Goal: Task Accomplishment & Management: Manage account settings

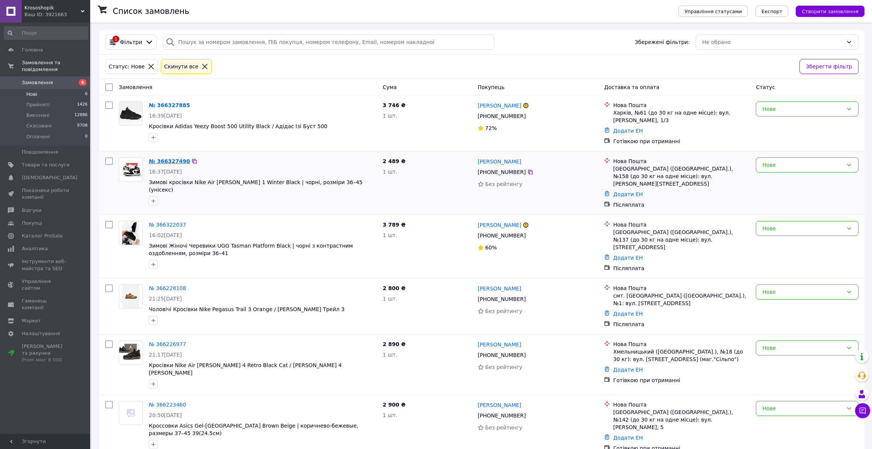
click at [163, 162] on link "№ 366327490" at bounding box center [169, 161] width 41 height 6
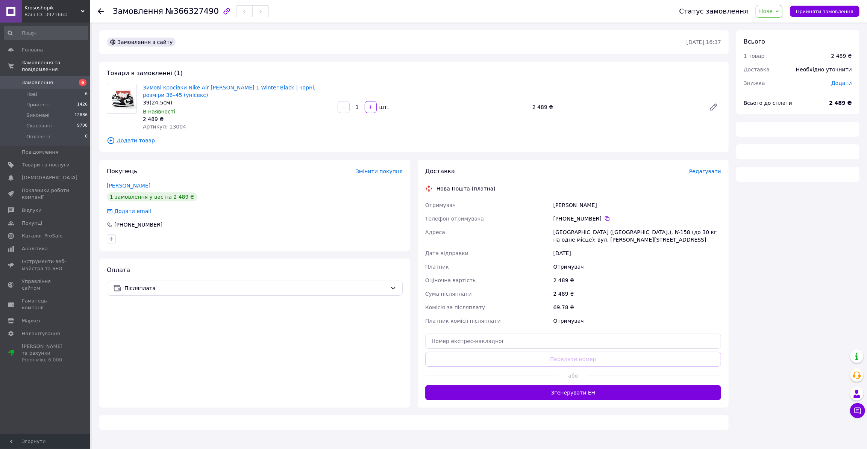
click at [131, 183] on link "Товпига Аліна" at bounding box center [129, 186] width 44 height 6
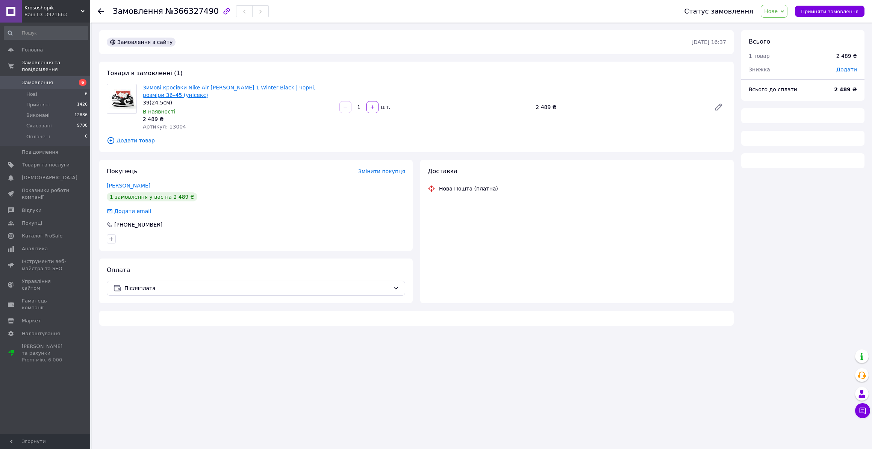
click at [208, 86] on link "Зимові кросівки Nike Air Jordan 1 Winter Black | чорні, розміри 36–45 (унісекс)" at bounding box center [229, 92] width 173 height 14
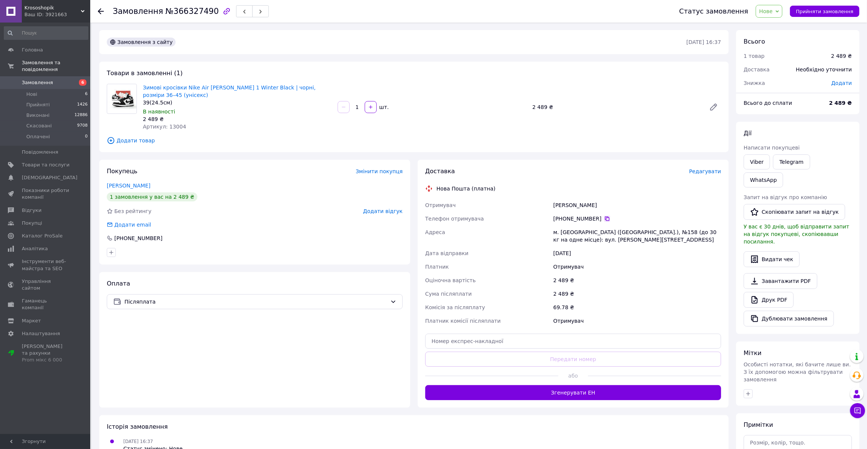
click at [604, 216] on icon at bounding box center [607, 219] width 6 height 6
drag, startPoint x: 248, startPoint y: 403, endPoint x: 246, endPoint y: 387, distance: 16.3
click at [248, 403] on div "Замовлення з сайту 12.10.2025 • 16:37 Товари в замовленні (1) Зимові кросівки N…" at bounding box center [414, 271] width 637 height 483
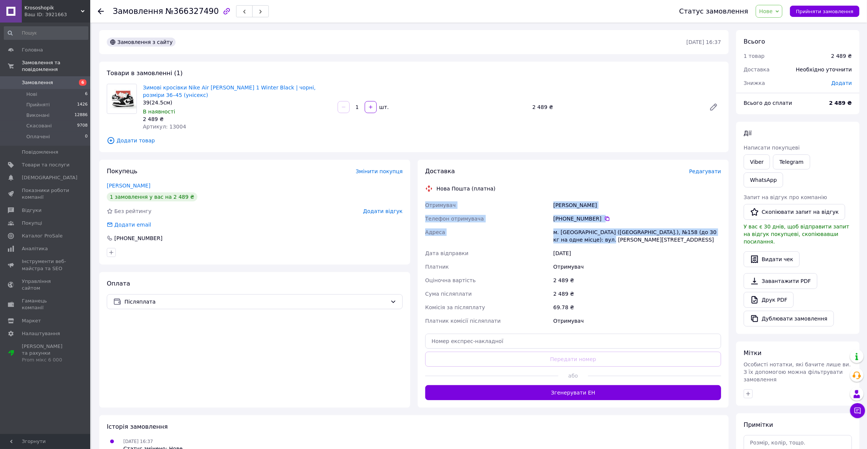
drag, startPoint x: 425, startPoint y: 196, endPoint x: 586, endPoint y: 233, distance: 165.6
click at [586, 233] on div "Отримувач Товпига Аліна Телефон отримувача +380 96 884 32 27   Адреса м. Київ (…" at bounding box center [573, 263] width 299 height 129
copy div "Отримувач Товпига Аліна Телефон отримувача +380 96 884 32 27   Адреса м. Київ (…"
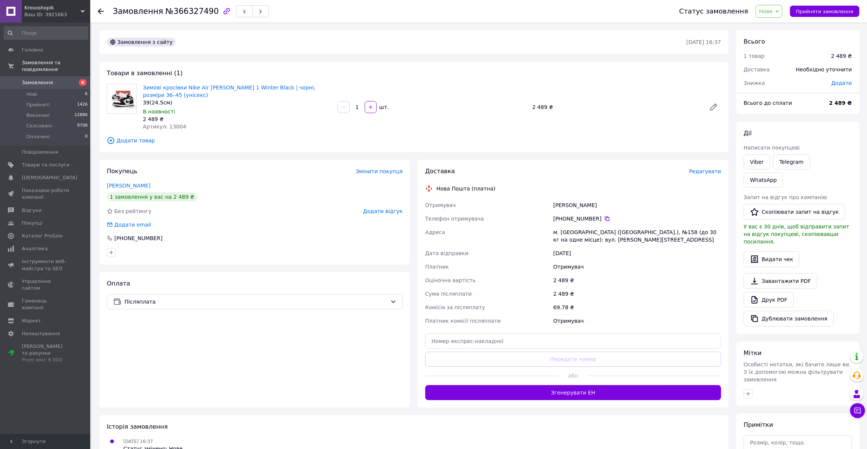
click at [557, 170] on div "Доставка Редагувати Нова Пошта (платна) Отримувач Товпига Аліна Телефон отримув…" at bounding box center [573, 283] width 296 height 233
click at [604, 216] on icon at bounding box center [607, 219] width 6 height 6
drag, startPoint x: 587, startPoint y: 192, endPoint x: 553, endPoint y: 196, distance: 33.6
click at [553, 199] on div "Товпига Аліна" at bounding box center [637, 206] width 171 height 14
copy div "Товпига Аліна"
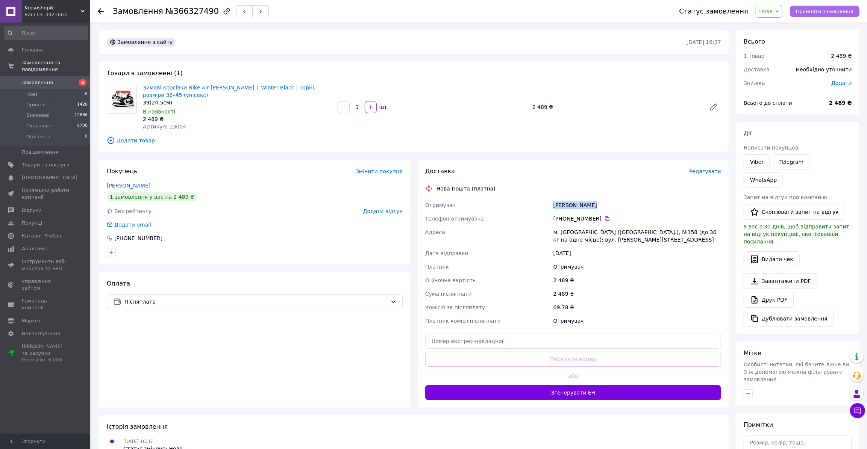
click at [822, 9] on span "Прийняти замовлення" at bounding box center [825, 12] width 58 height 6
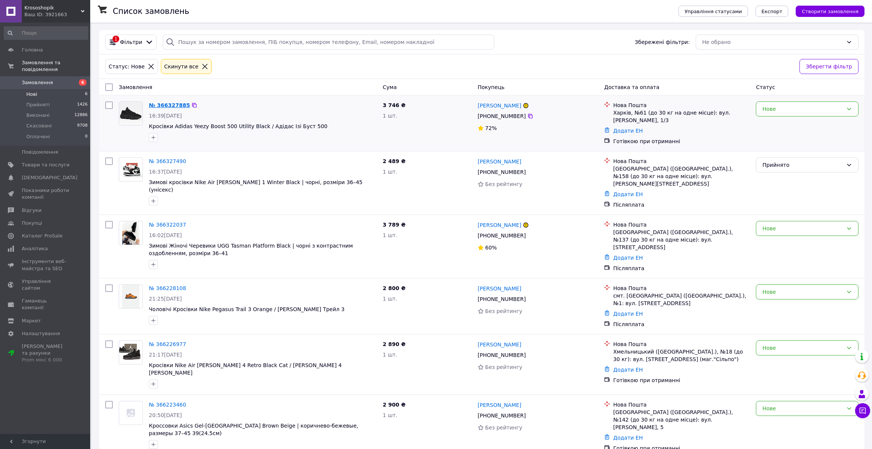
click at [171, 106] on link "№ 366327885" at bounding box center [169, 105] width 41 height 6
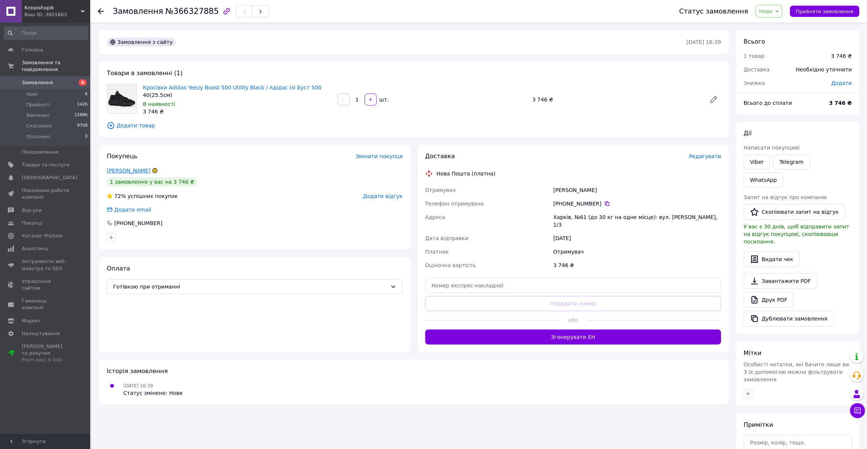
click at [133, 173] on link "Польовий Микита" at bounding box center [129, 171] width 44 height 6
click at [194, 85] on link "Кросівки Adidas Yeezy Boost 500 Utility Black / Адідас Ізі Буст 500" at bounding box center [232, 88] width 179 height 6
click at [604, 203] on icon at bounding box center [607, 204] width 6 height 6
drag, startPoint x: 270, startPoint y: 417, endPoint x: 265, endPoint y: 387, distance: 29.9
click at [270, 417] on div "Замовлення з сайту 12.10.2025 • 16:39 Товари в замовленні (1) Кросівки Adidas Y…" at bounding box center [414, 271] width 637 height 483
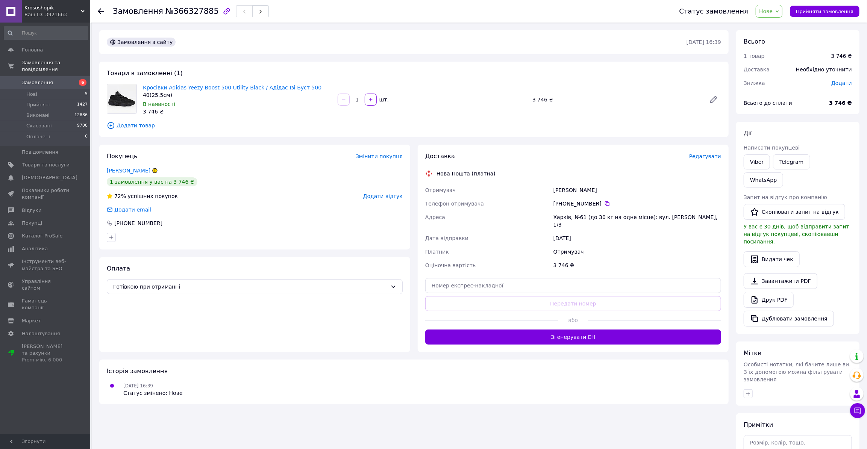
drag, startPoint x: 425, startPoint y: 188, endPoint x: 561, endPoint y: 228, distance: 142.3
click at [561, 228] on div "Отримувач Польовий Микита Телефон отримувача +380 68 351 02 61   Адреса Харків,…" at bounding box center [573, 227] width 299 height 89
copy div "Отримувач Польовий Микита Телефон отримувача +380 68 351 02 61   Адреса Харків,…"
click at [215, 410] on div "Замовлення з сайту 12.10.2025 • 16:39 Товари в замовленні (1) Кросівки Adidas Y…" at bounding box center [414, 271] width 637 height 483
click at [564, 217] on div "Харків, №61 (до 30 кг на одне місце): вул. Донець-Захаржевського, 1/3" at bounding box center [637, 221] width 171 height 21
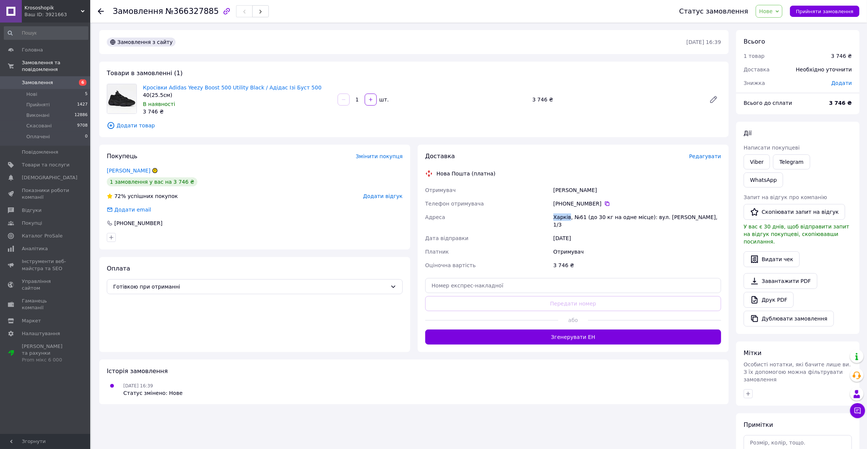
click at [564, 217] on div "Харків, №61 (до 30 кг на одне місце): вул. Донець-Захаржевського, 1/3" at bounding box center [637, 221] width 171 height 21
copy div "Харків"
click at [546, 214] on div "Адреса" at bounding box center [488, 221] width 128 height 21
drag, startPoint x: 550, startPoint y: 215, endPoint x: 569, endPoint y: 221, distance: 19.5
click at [569, 221] on div "Отримувач Польовий Микита Телефон отримувача +380 68 351 02 61   Адреса Харків,…" at bounding box center [573, 227] width 299 height 89
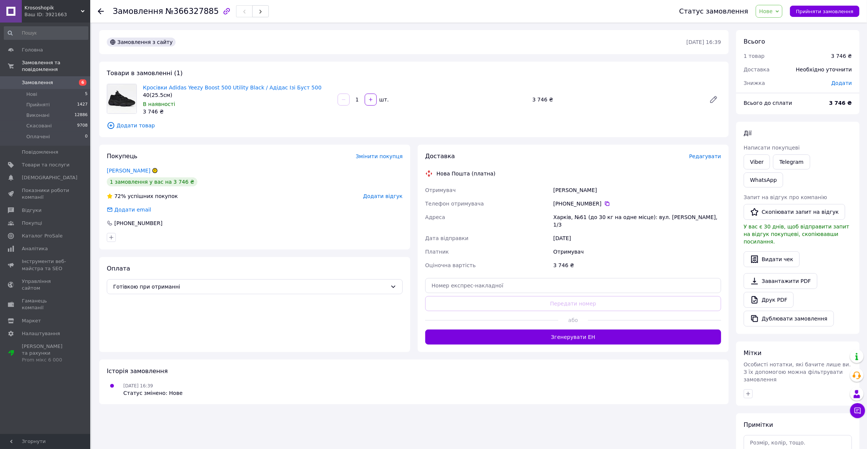
copy div "Адреса Харків, №61 (до 30 кг на одне місце): вул. Донець-Захаржевського, 1/3"
click at [561, 187] on div "Польовий Микита" at bounding box center [637, 190] width 171 height 14
copy div "Польовий"
click at [589, 187] on div "Польовий Микита" at bounding box center [637, 190] width 171 height 14
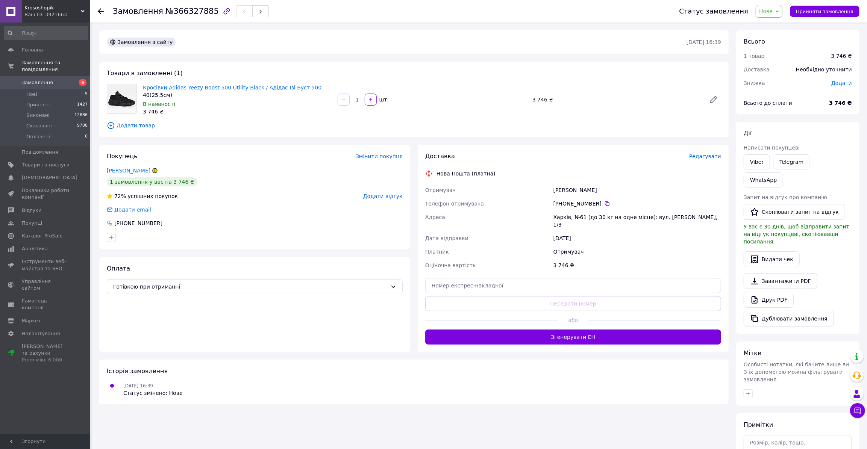
click at [589, 187] on div "Польовий Микита" at bounding box center [637, 190] width 171 height 14
copy div "Микита"
drag, startPoint x: 597, startPoint y: 203, endPoint x: 563, endPoint y: 206, distance: 34.3
click at [563, 206] on div "+380 68 351 02 61" at bounding box center [637, 204] width 168 height 8
copy div "0 68 351 02 61"
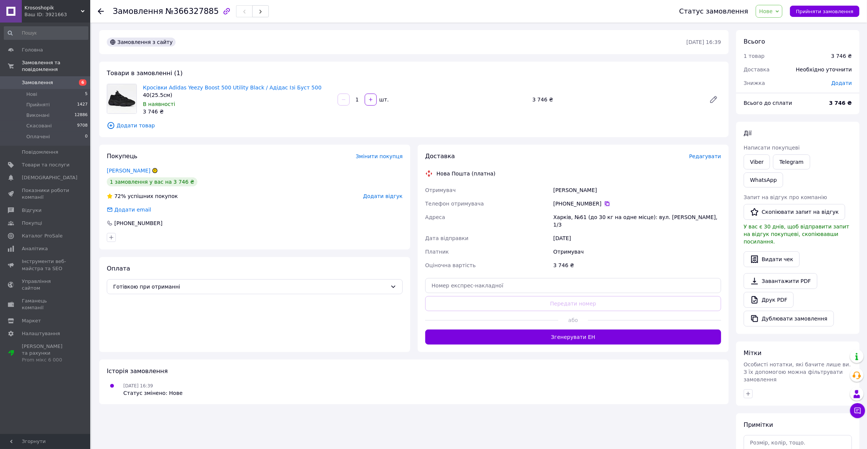
click at [604, 204] on icon at bounding box center [607, 204] width 6 height 6
drag, startPoint x: 571, startPoint y: 191, endPoint x: 555, endPoint y: 191, distance: 16.5
click at [555, 191] on div "Польовий Микита" at bounding box center [637, 190] width 171 height 14
copy div "Польовий Микита"
click at [801, 8] on button "Прийняти замовлення" at bounding box center [825, 11] width 70 height 11
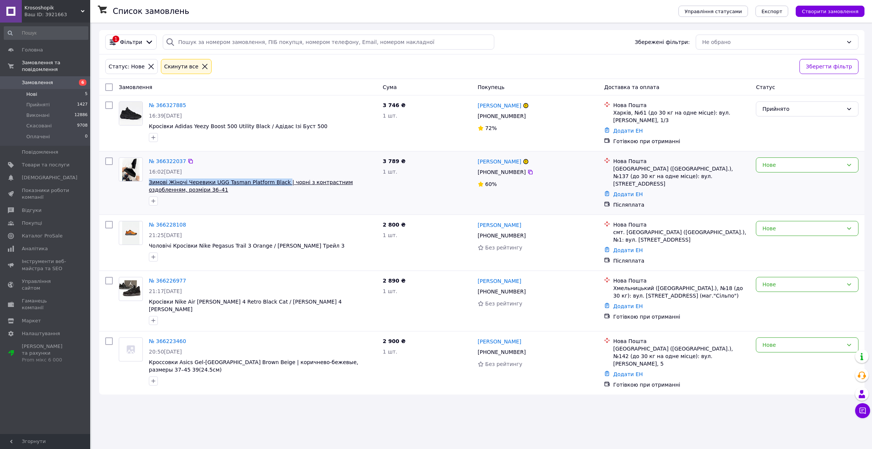
drag, startPoint x: 146, startPoint y: 181, endPoint x: 274, endPoint y: 182, distance: 128.2
click at [274, 182] on div "№ 366322037 16:02, 12.10.2025 Зимові Жіночі Черевики UGG Tasman Platform Black …" at bounding box center [263, 182] width 234 height 54
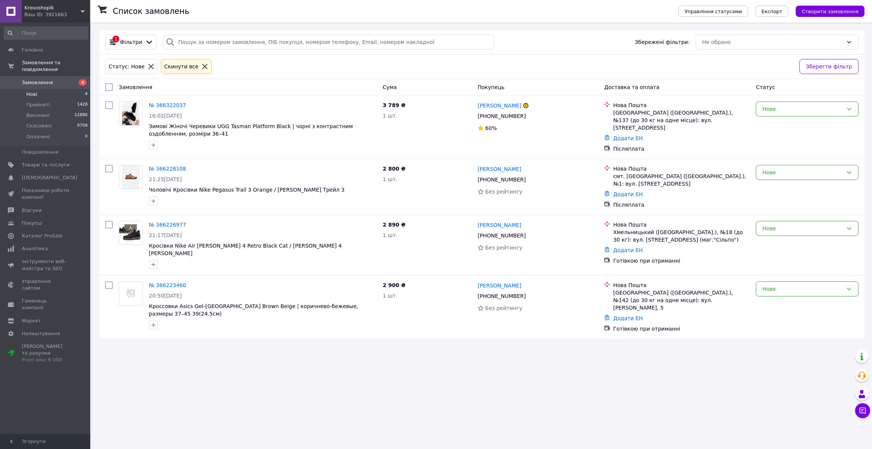
click at [207, 337] on div "Список замовлень Управління статусами Експорт Створити замовлення 1 Фільтри Збе…" at bounding box center [482, 224] width 781 height 449
drag, startPoint x: 220, startPoint y: 67, endPoint x: 164, endPoint y: 53, distance: 57.4
click at [220, 67] on div "Статус: Нове Cкинути все" at bounding box center [449, 67] width 691 height 18
